Goal: Task Accomplishment & Management: Use online tool/utility

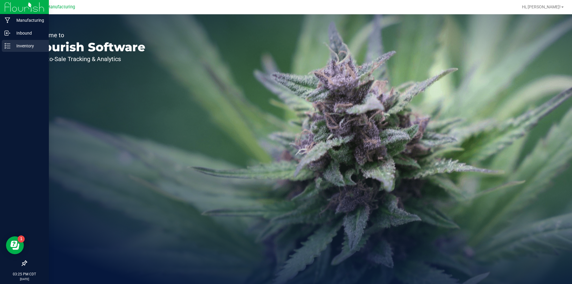
click at [7, 45] on icon at bounding box center [7, 46] width 6 height 6
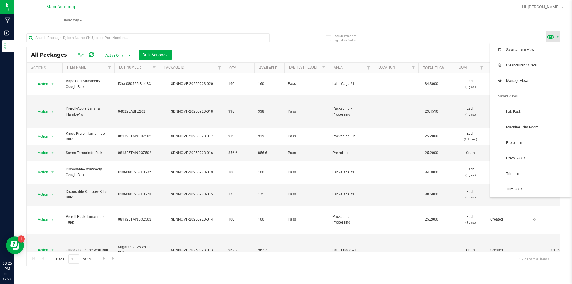
click at [554, 35] on span at bounding box center [550, 36] width 9 height 9
click at [538, 171] on span "Trim - In" at bounding box center [530, 174] width 74 height 12
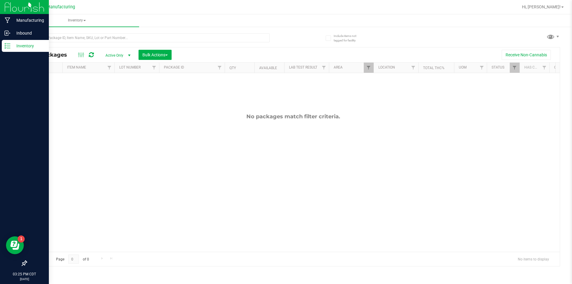
click at [12, 44] on p "Inventory" at bounding box center [28, 45] width 36 height 7
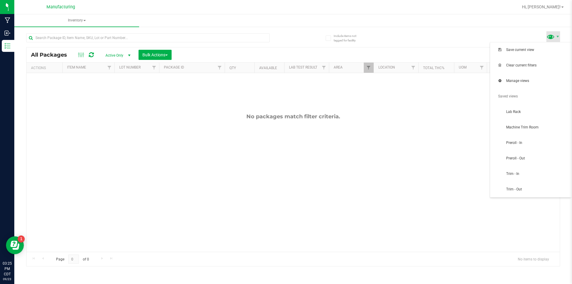
click at [554, 35] on span at bounding box center [550, 36] width 9 height 9
click at [549, 123] on span "Machine Trim Room" at bounding box center [530, 128] width 74 height 12
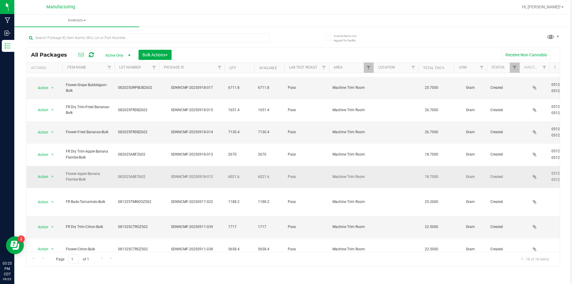
scroll to position [112, 0]
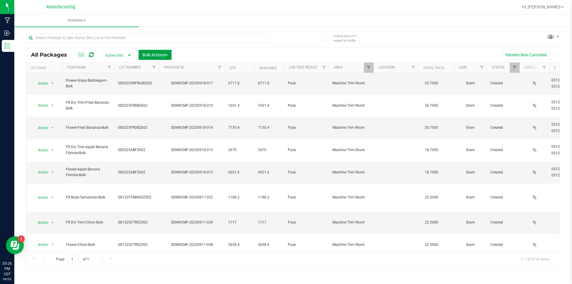
click at [166, 52] on button "Bulk Actions" at bounding box center [154, 55] width 33 height 10
click at [162, 66] on span "Add to manufacturing run" at bounding box center [164, 68] width 45 height 5
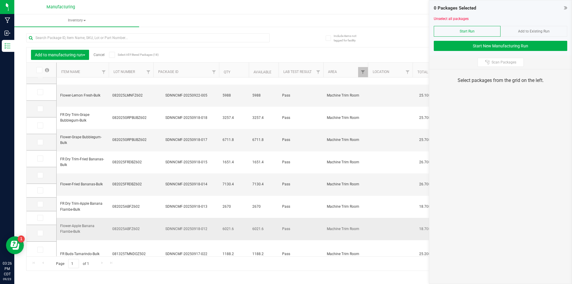
scroll to position [89, 0]
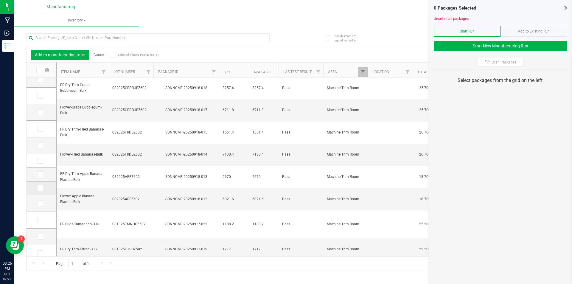
click at [38, 185] on span at bounding box center [40, 188] width 6 height 6
click at [0, 0] on input "checkbox" at bounding box center [0, 0] width 0 height 0
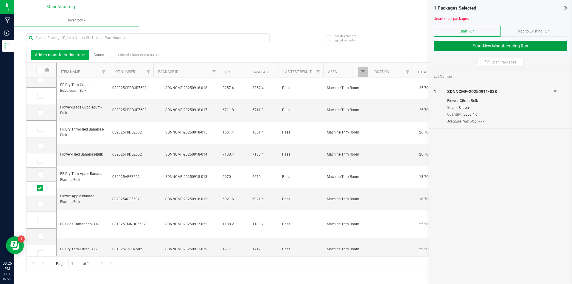
click at [534, 45] on button "Start New Manufacturing Run" at bounding box center [500, 46] width 133 height 10
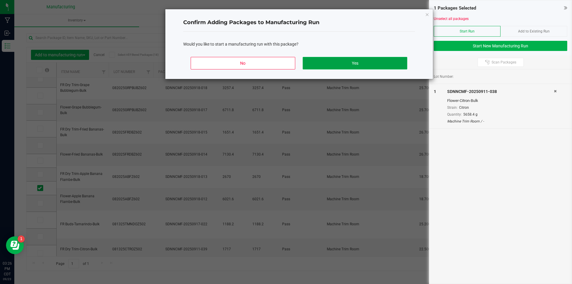
click at [379, 60] on button "Yes" at bounding box center [355, 63] width 104 height 13
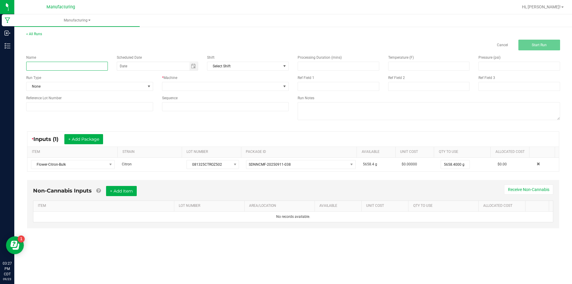
click at [91, 66] on input at bounding box center [67, 66] width 82 height 9
type input "092325-CITRON"
click at [149, 84] on span at bounding box center [149, 86] width 5 height 5
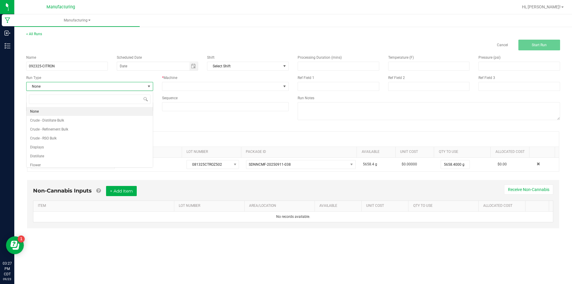
scroll to position [9, 127]
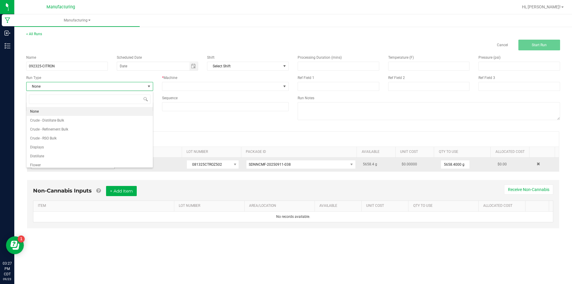
click at [102, 165] on li "Flower" at bounding box center [90, 165] width 126 height 9
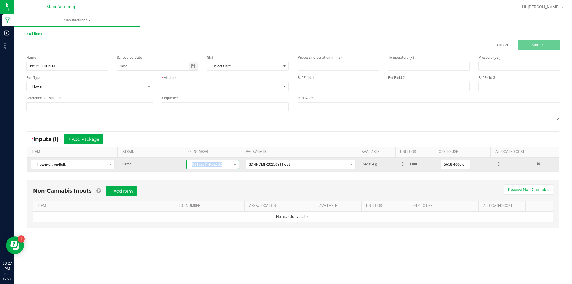
drag, startPoint x: 189, startPoint y: 162, endPoint x: 229, endPoint y: 164, distance: 40.0
click at [229, 164] on span "081325CTROZ502" at bounding box center [212, 164] width 52 height 9
drag, startPoint x: 189, startPoint y: 164, endPoint x: 236, endPoint y: 163, distance: 46.2
click at [236, 163] on span "081325CTROZ502" at bounding box center [212, 164] width 52 height 9
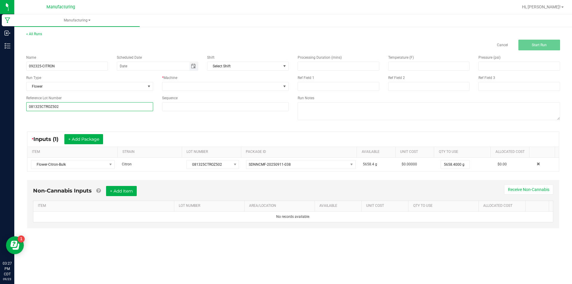
click at [195, 65] on span "Toggle calendar" at bounding box center [193, 66] width 5 height 5
type input "081325CTROZ502"
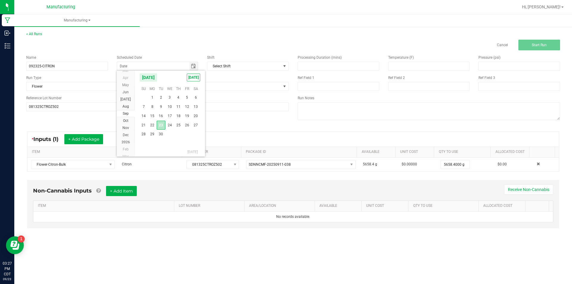
click at [161, 122] on span "23" at bounding box center [161, 125] width 9 height 9
type input "[DATE]"
drag, startPoint x: 285, startPoint y: 85, endPoint x: 280, endPoint y: 79, distance: 7.8
click at [285, 84] on span at bounding box center [284, 86] width 5 height 5
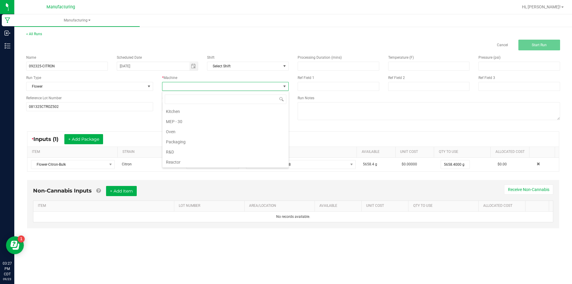
scroll to position [92, 0]
click at [224, 148] on li "Trimming Scissors" at bounding box center [225, 151] width 126 height 10
click at [542, 40] on button "Start Run" at bounding box center [539, 45] width 42 height 11
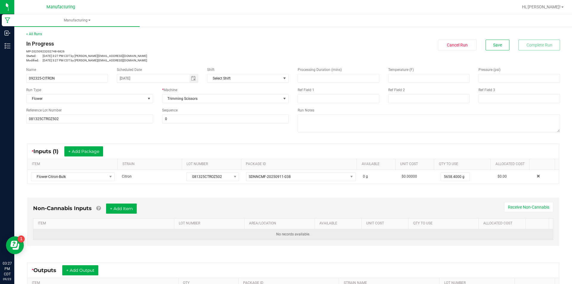
scroll to position [83, 0]
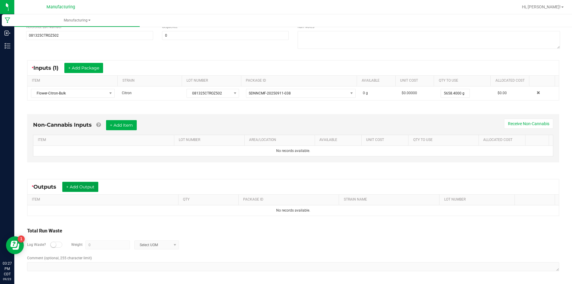
click at [88, 185] on button "+ Add Output" at bounding box center [80, 187] width 36 height 10
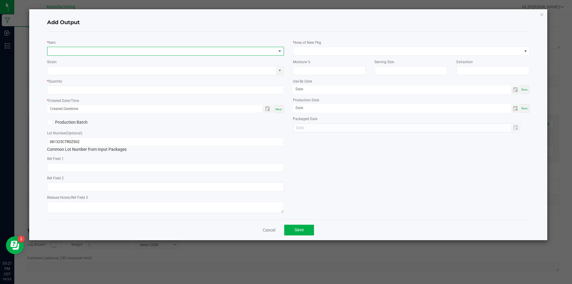
click at [160, 50] on span "NO DATA FOUND" at bounding box center [161, 51] width 229 height 8
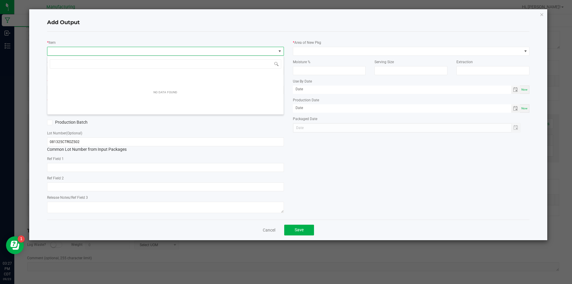
scroll to position [9, 237]
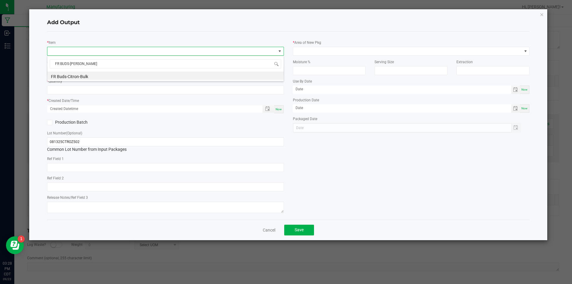
type input "FR BUDS-CITRON"
click at [114, 77] on li "FR Buds-Citron-Bulk" at bounding box center [165, 75] width 236 height 8
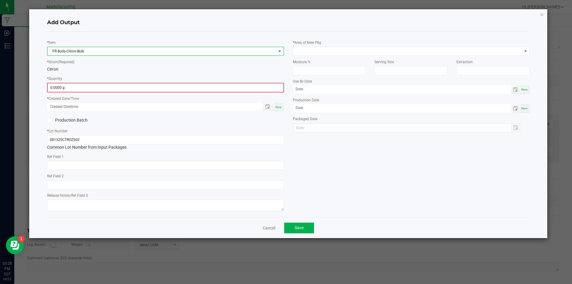
type input "0"
click at [102, 88] on input "0" at bounding box center [166, 87] width 236 height 8
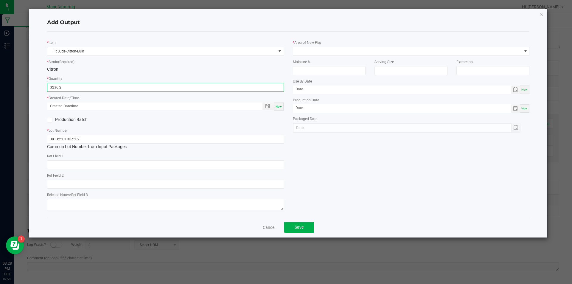
type input "3236.2000 g"
click at [279, 106] on span "Now" at bounding box center [278, 106] width 6 height 3
type input "[DATE] 3:28 PM"
type input "[DATE]"
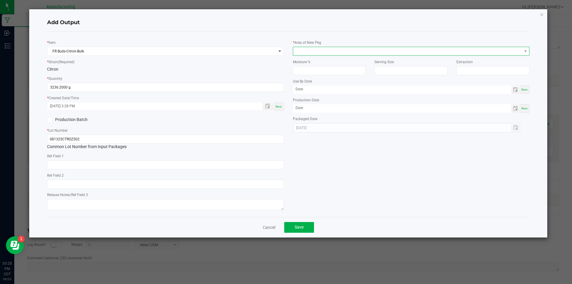
drag, startPoint x: 525, startPoint y: 49, endPoint x: 521, endPoint y: 49, distance: 4.2
click at [524, 49] on span at bounding box center [525, 51] width 5 height 5
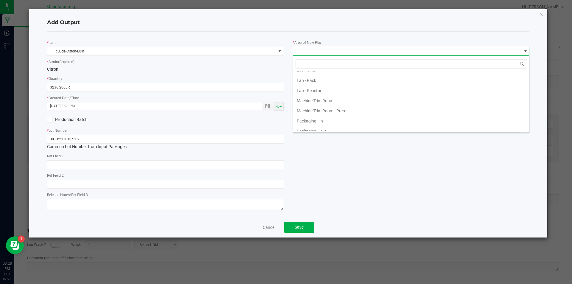
scroll to position [149, 0]
click at [456, 88] on li "Machine Trim Room" at bounding box center [411, 90] width 236 height 10
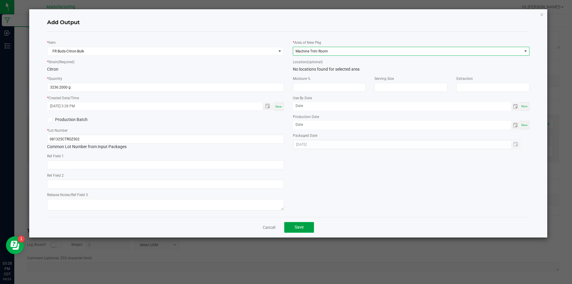
click at [303, 226] on button "Save" at bounding box center [299, 227] width 30 height 11
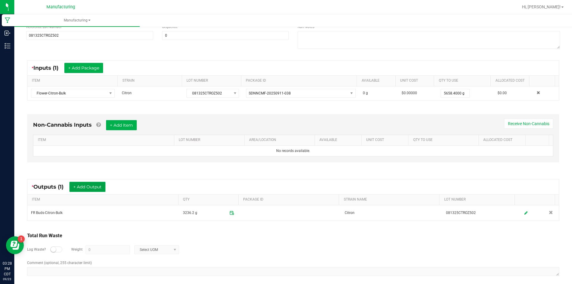
click at [99, 183] on button "+ Add Output" at bounding box center [87, 187] width 36 height 10
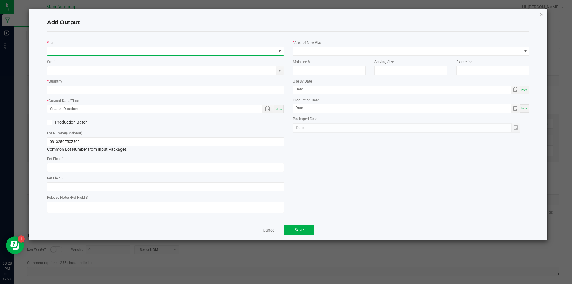
click at [162, 50] on span "NO DATA FOUND" at bounding box center [161, 51] width 229 height 8
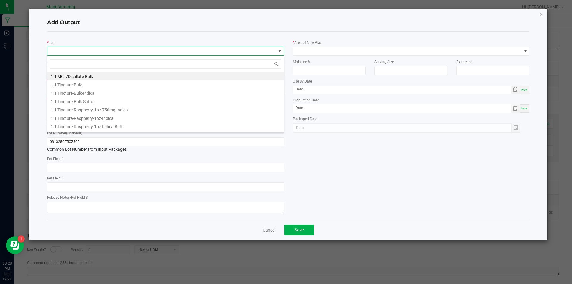
scroll to position [9, 237]
type input "FLOWER-CITRON"
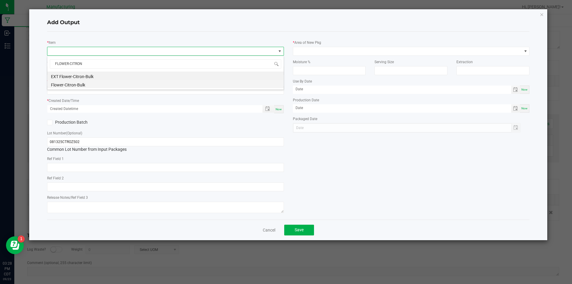
click at [96, 85] on li "Flower-Citron-Bulk" at bounding box center [165, 84] width 236 height 8
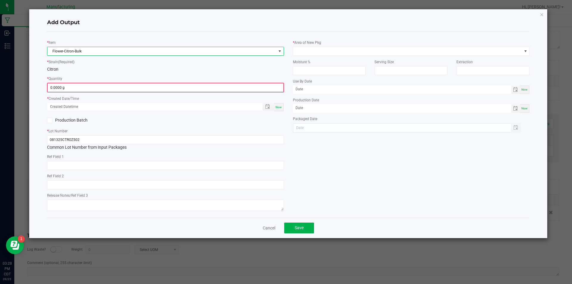
type input "0"
click at [83, 89] on input "0" at bounding box center [166, 87] width 236 height 8
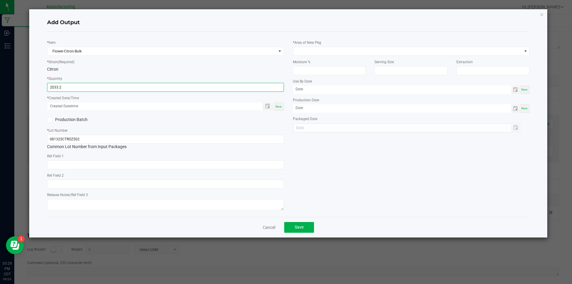
type input "2033.2000 g"
click at [279, 106] on span "Now" at bounding box center [278, 106] width 6 height 3
type input "[DATE] 3:29 PM"
type input "[DATE]"
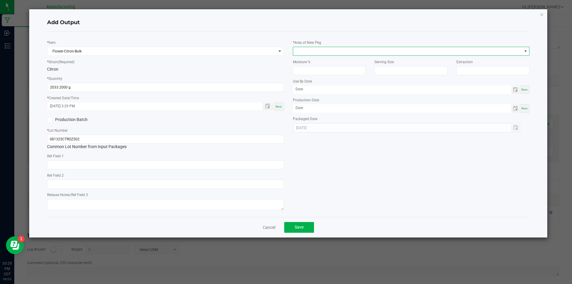
click at [525, 50] on span at bounding box center [525, 51] width 5 height 5
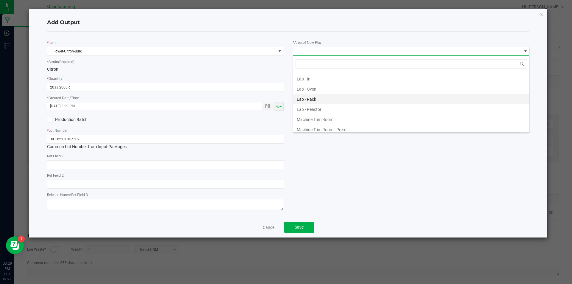
scroll to position [149, 0]
click at [435, 98] on li "Machine Trim Room - Preroll" at bounding box center [411, 100] width 236 height 10
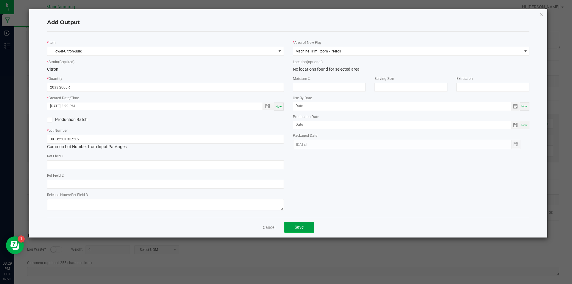
click at [298, 226] on span "Save" at bounding box center [299, 227] width 9 height 5
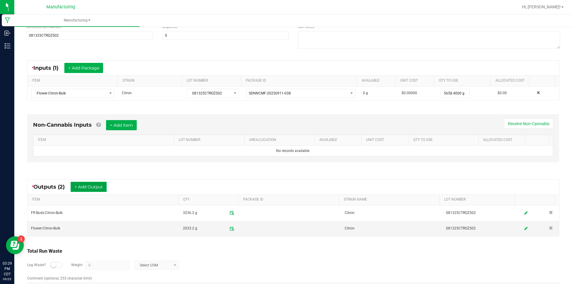
click at [91, 183] on button "+ Add Output" at bounding box center [89, 187] width 36 height 10
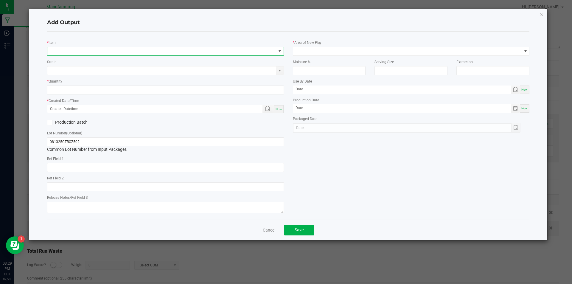
click at [111, 50] on span "NO DATA FOUND" at bounding box center [161, 51] width 229 height 8
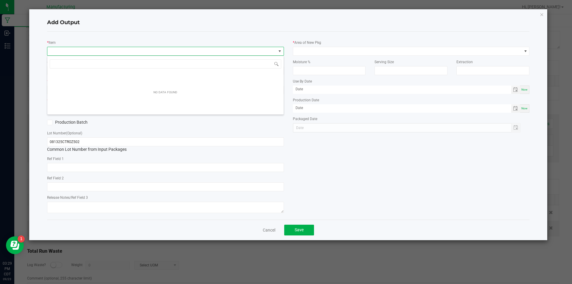
scroll to position [9, 237]
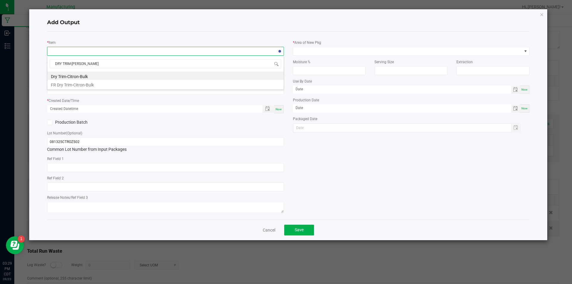
type input "DRY TRIM-CITRON"
click at [99, 73] on li "Dry Trim-Citron-Bulk" at bounding box center [165, 75] width 236 height 8
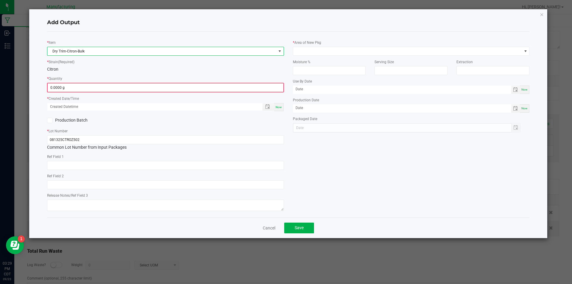
type input "0"
click at [73, 87] on input "0" at bounding box center [166, 87] width 236 height 8
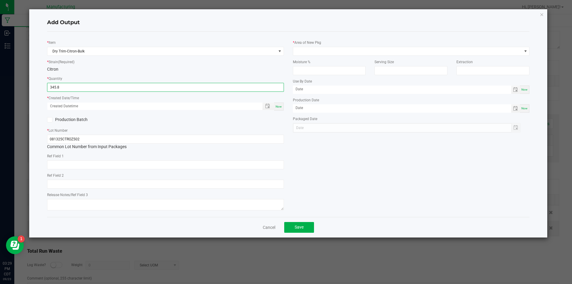
type input "345.8000 g"
click at [277, 106] on span "Now" at bounding box center [278, 106] width 6 height 3
type input "[DATE] 3:29 PM"
type input "[DATE]"
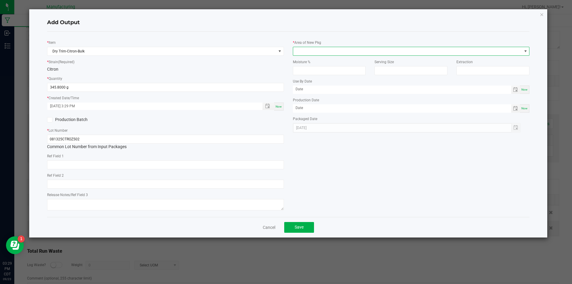
click at [526, 49] on span at bounding box center [525, 51] width 5 height 5
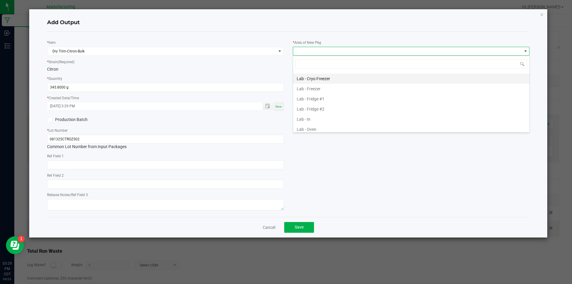
scroll to position [89, 0]
click at [437, 128] on li "Lab - Rack" at bounding box center [411, 129] width 236 height 10
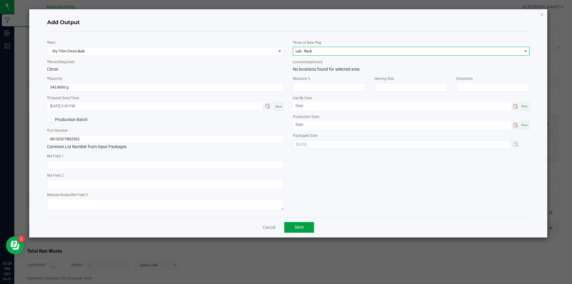
click at [306, 227] on button "Save" at bounding box center [299, 227] width 30 height 11
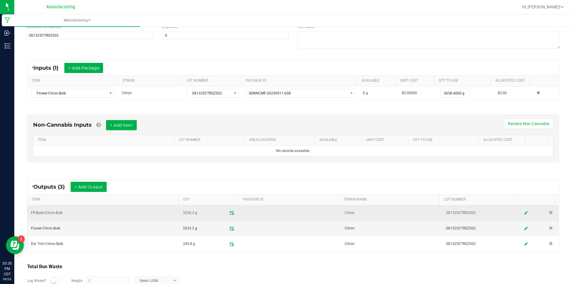
click at [371, 211] on td "Citron" at bounding box center [391, 212] width 101 height 15
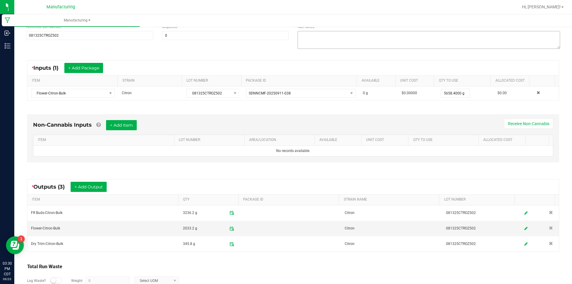
scroll to position [0, 0]
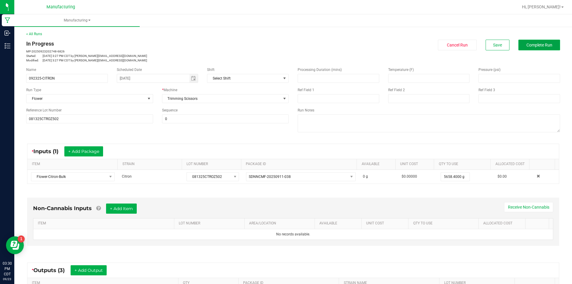
click at [527, 43] on span "Complete Run" at bounding box center [539, 45] width 26 height 5
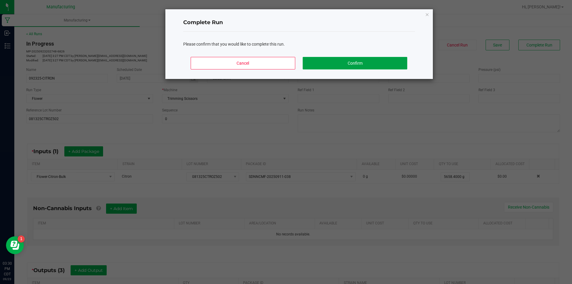
click at [324, 60] on button "Confirm" at bounding box center [355, 63] width 104 height 13
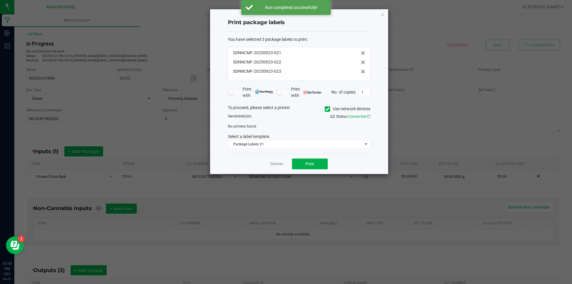
click at [326, 109] on icon at bounding box center [327, 109] width 4 height 0
click at [0, 0] on input "Use network devices" at bounding box center [0, 0] width 0 height 0
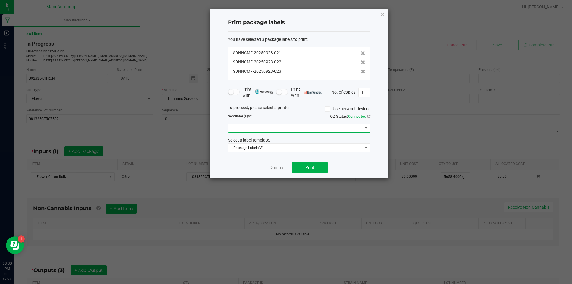
click at [367, 128] on span at bounding box center [366, 128] width 5 height 5
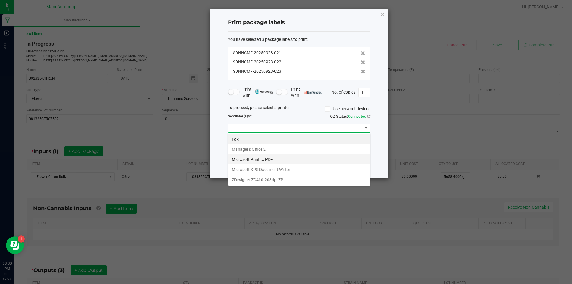
scroll to position [9, 142]
drag, startPoint x: 309, startPoint y: 181, endPoint x: 310, endPoint y: 177, distance: 4.8
click at [310, 179] on ZPL "ZDesigner ZD410-203dpi ZPL" at bounding box center [299, 180] width 142 height 10
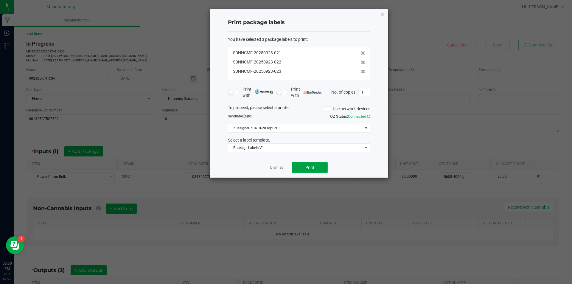
click at [309, 166] on span "Print" at bounding box center [309, 167] width 9 height 5
click at [276, 166] on link "Dismiss" at bounding box center [276, 167] width 13 height 5
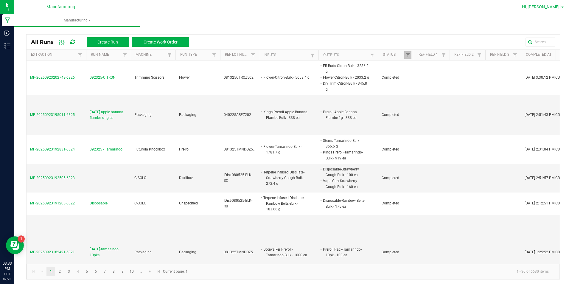
click at [556, 6] on span "Hi, [PERSON_NAME]!" at bounding box center [541, 6] width 39 height 5
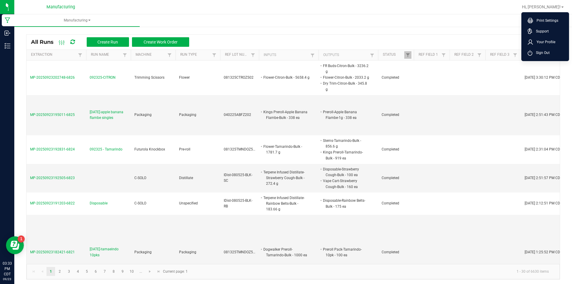
click at [541, 52] on span "Sign Out" at bounding box center [540, 53] width 17 height 6
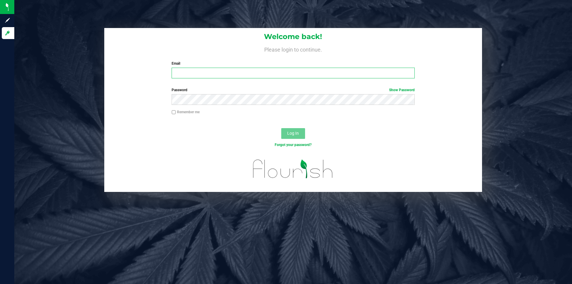
click at [188, 78] on input "Email" at bounding box center [293, 73] width 243 height 11
type input "[EMAIL_ADDRESS][DOMAIN_NAME]"
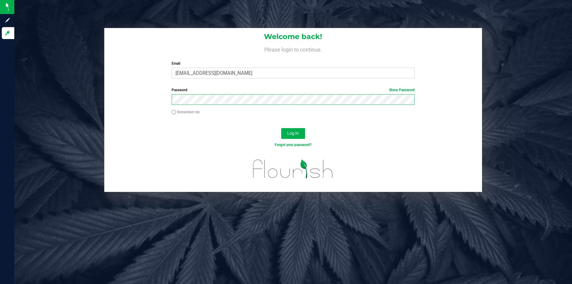
click at [281, 128] on button "Log In" at bounding box center [293, 133] width 24 height 11
